Goal: Task Accomplishment & Management: Manage account settings

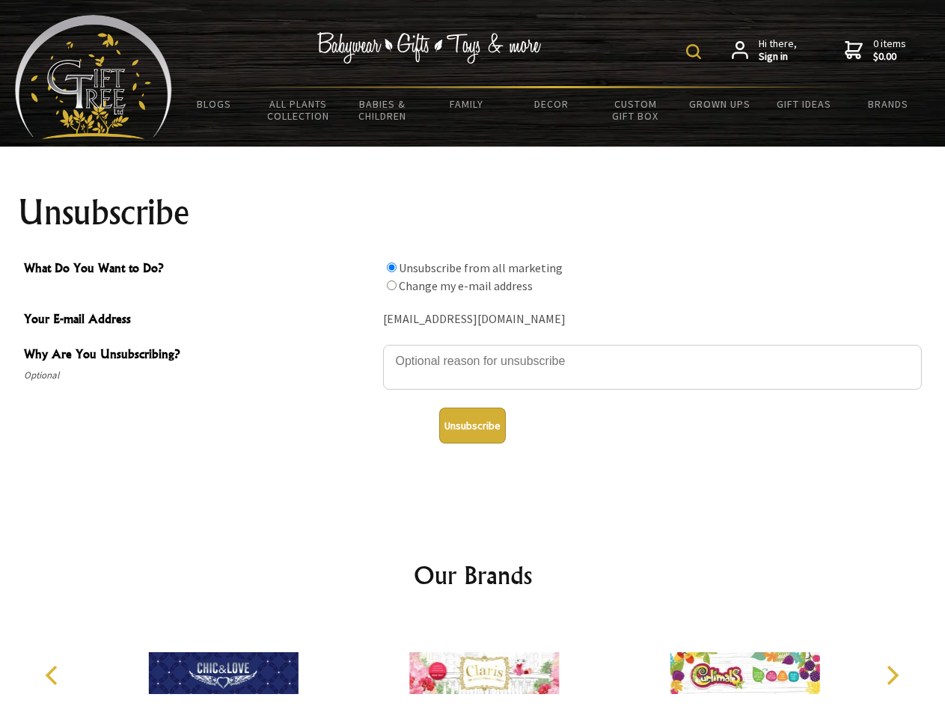
click at [696, 52] on img at bounding box center [693, 51] width 15 height 15
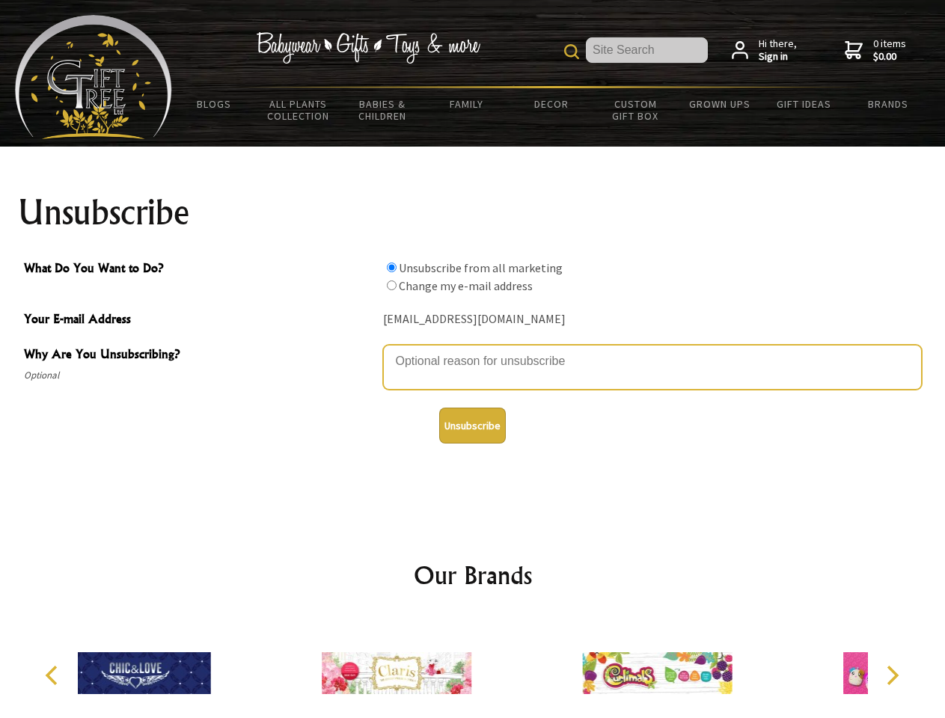
click at [473, 350] on textarea "Why Are You Unsubscribing?" at bounding box center [652, 367] width 539 height 45
click at [391, 267] on input "What Do You Want to Do?" at bounding box center [392, 268] width 10 height 10
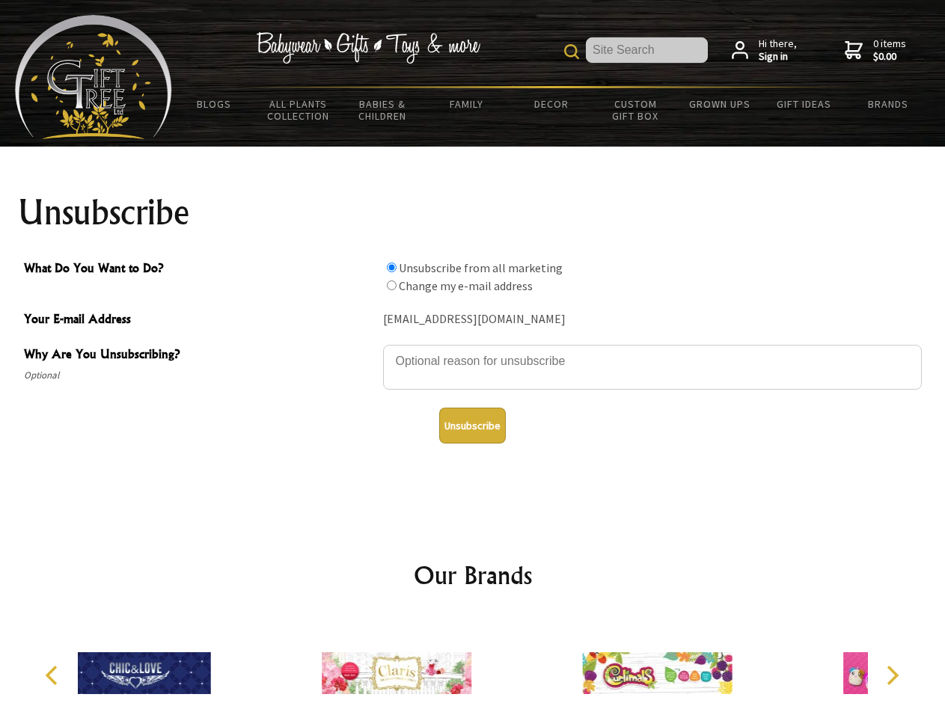
click at [391, 285] on input "What Do You Want to Do?" at bounding box center [392, 286] width 10 height 10
radio input "true"
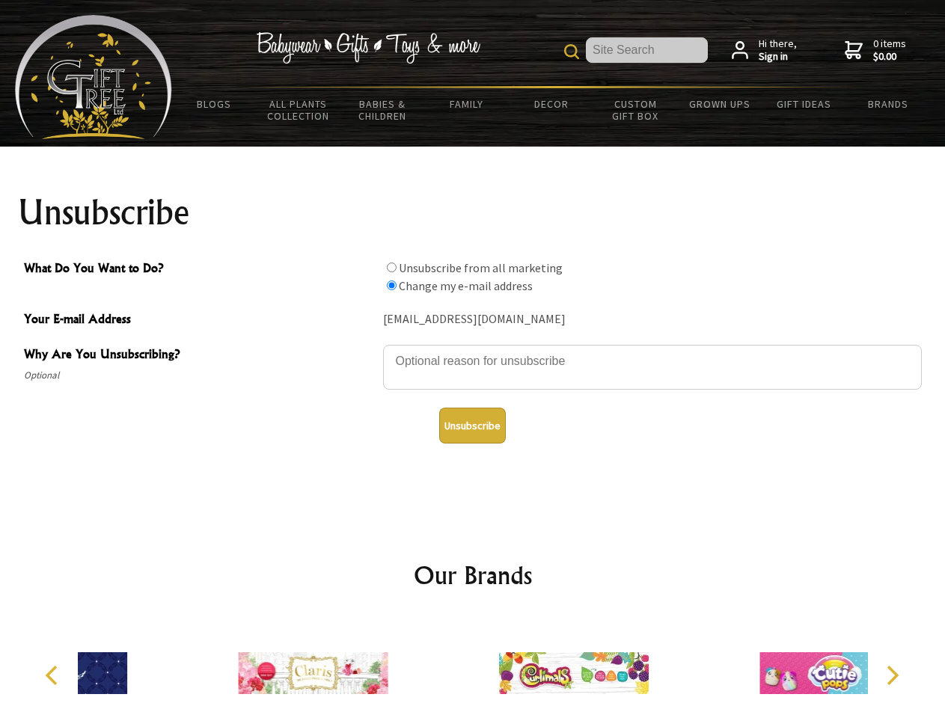
click at [472, 426] on button "Unsubscribe" at bounding box center [472, 426] width 67 height 36
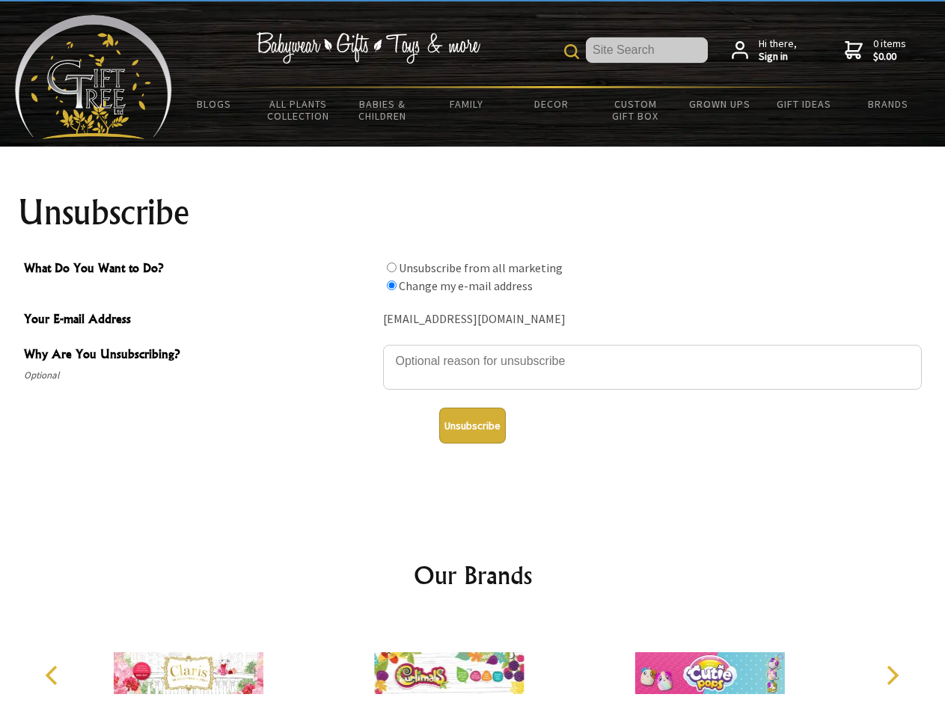
click at [54, 676] on icon "Previous" at bounding box center [52, 675] width 19 height 19
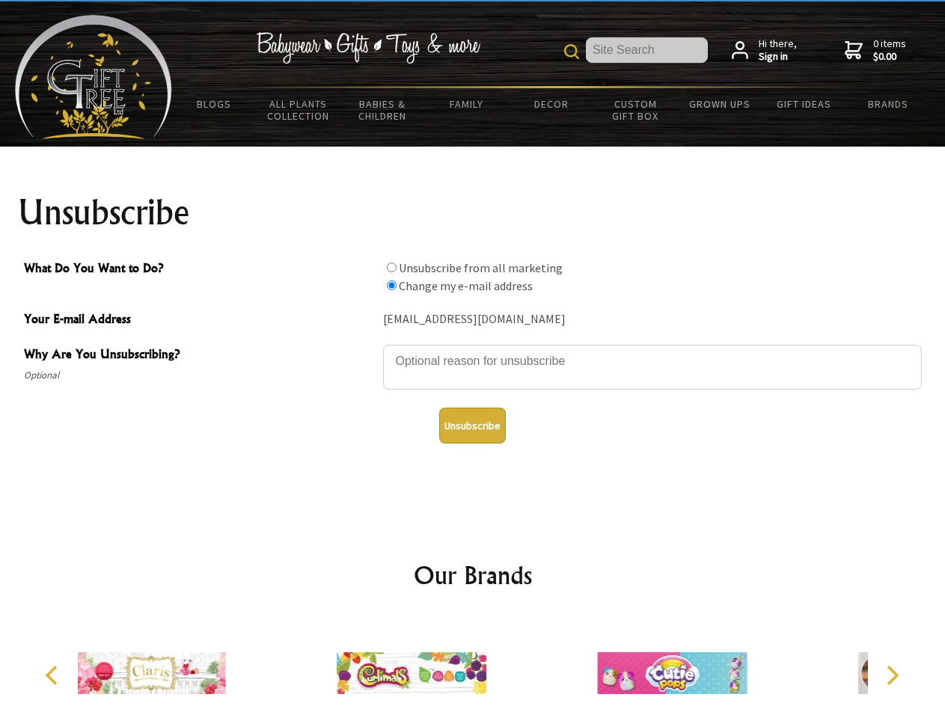
click at [892, 676] on icon "Next" at bounding box center [891, 675] width 19 height 19
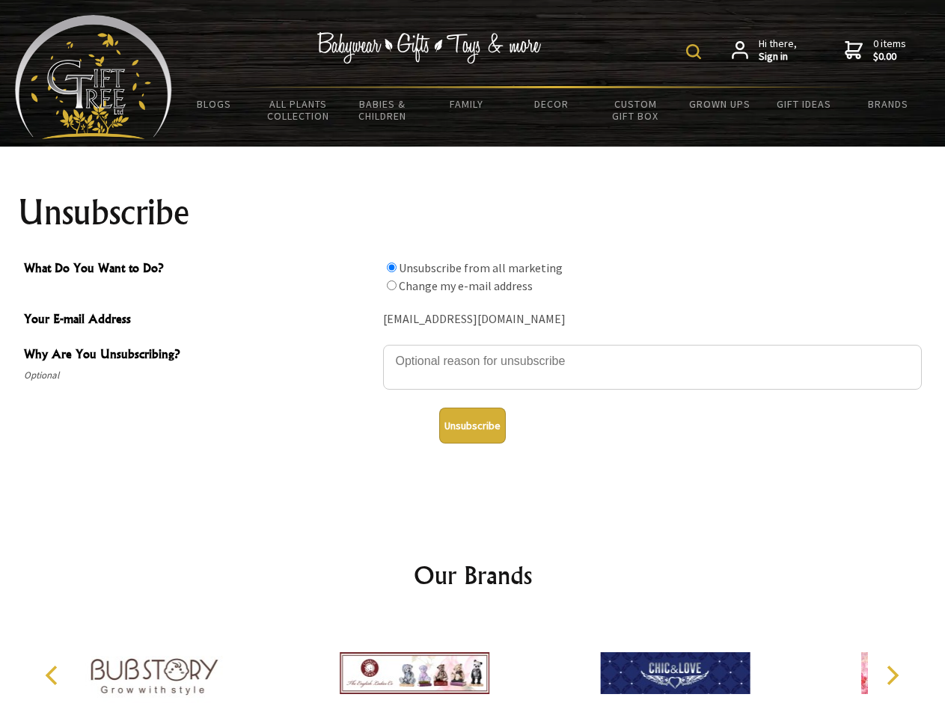
click at [696, 52] on img at bounding box center [693, 51] width 15 height 15
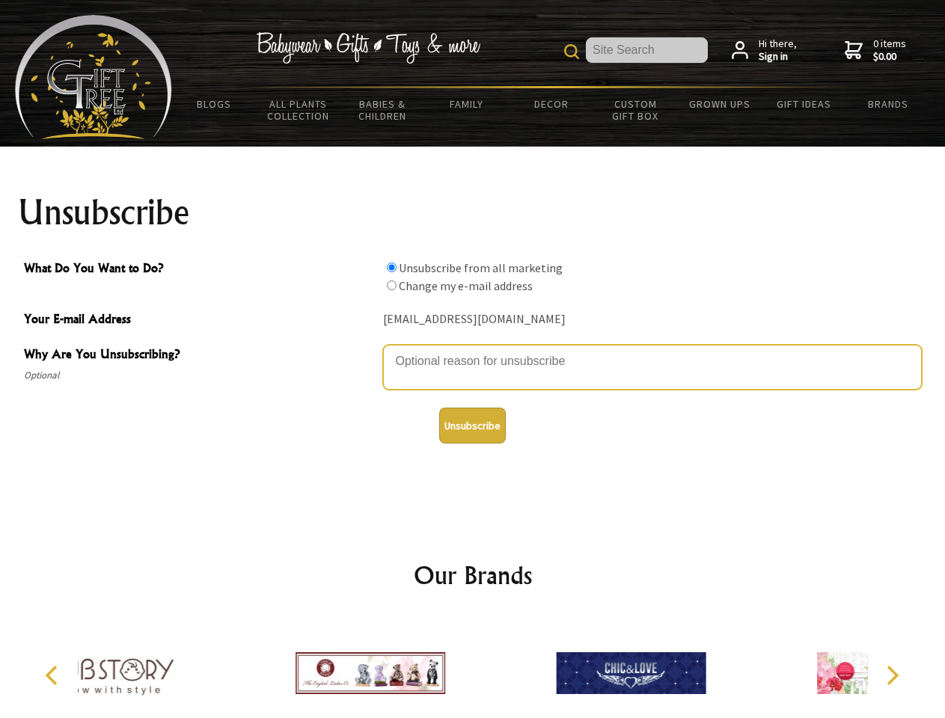
click at [473, 350] on textarea "Why Are You Unsubscribing?" at bounding box center [652, 367] width 539 height 45
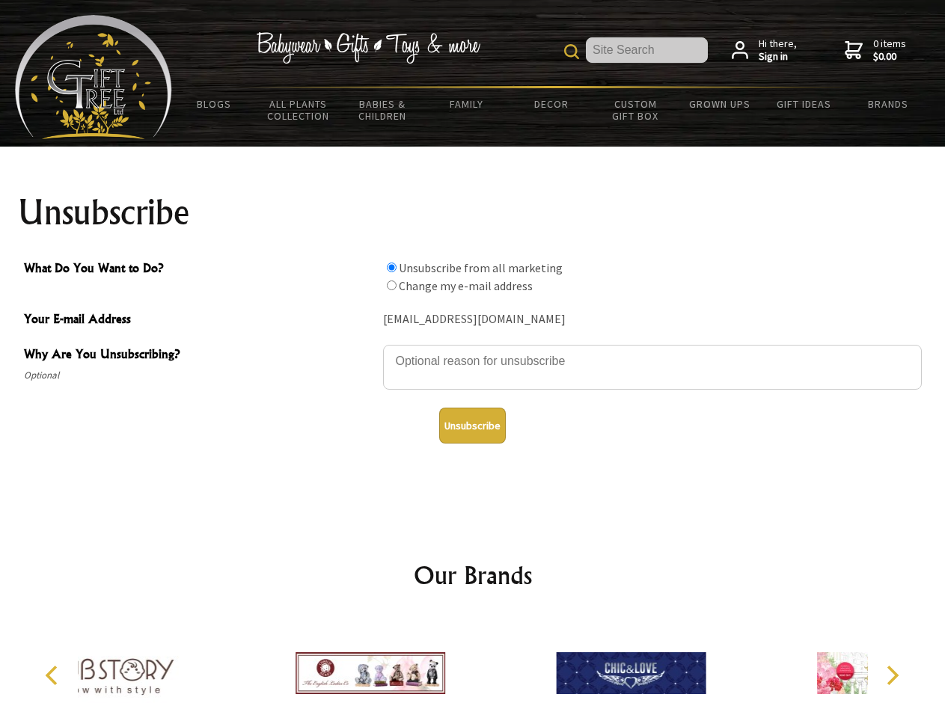
click at [391, 267] on input "What Do You Want to Do?" at bounding box center [392, 268] width 10 height 10
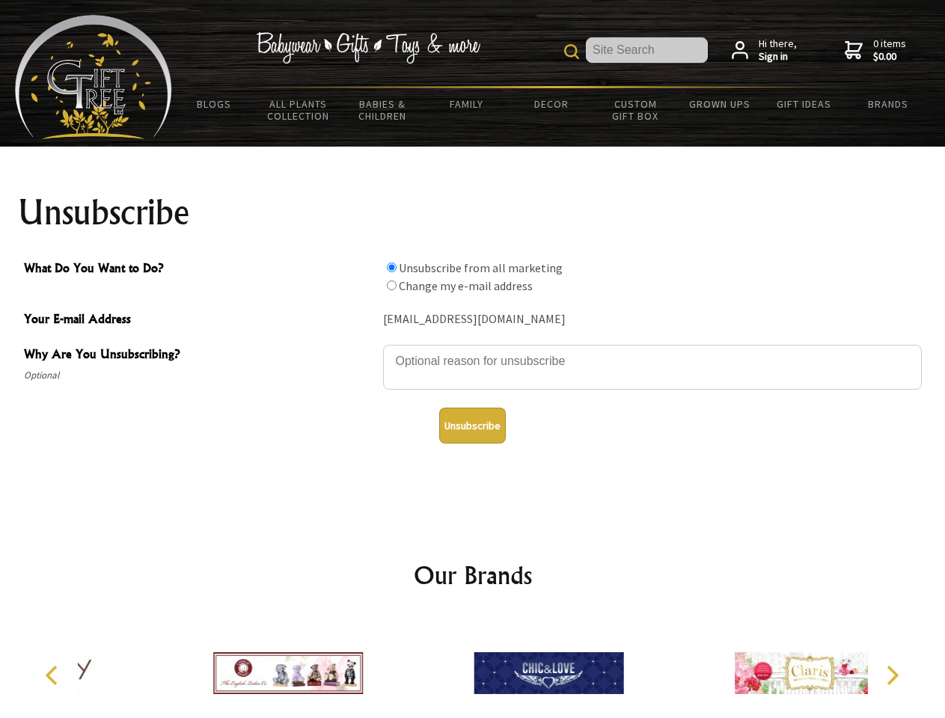
click at [391, 285] on input "What Do You Want to Do?" at bounding box center [392, 286] width 10 height 10
radio input "true"
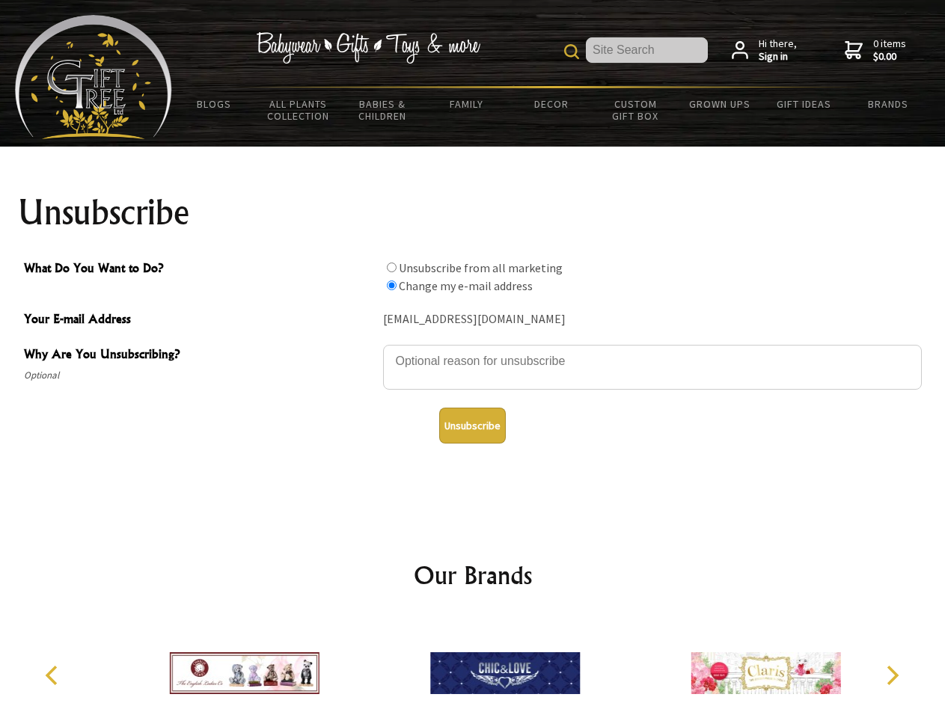
click at [472, 426] on button "Unsubscribe" at bounding box center [472, 426] width 67 height 36
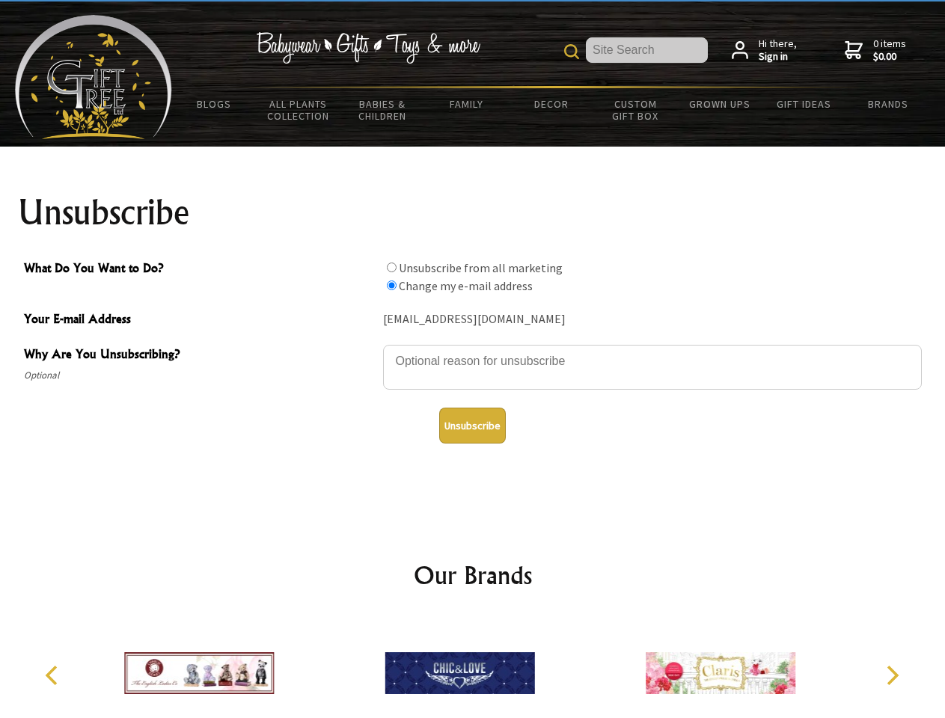
click at [54, 676] on icon "Previous" at bounding box center [52, 675] width 19 height 19
